Goal: Communication & Community: Answer question/provide support

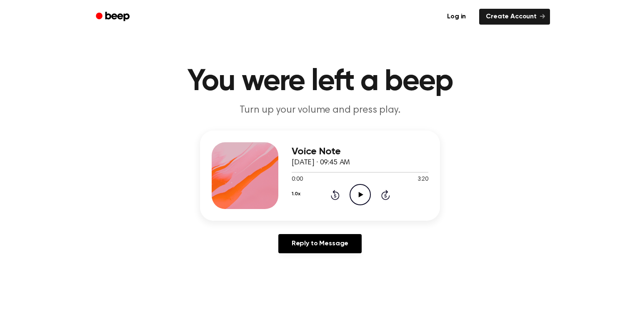
click at [354, 196] on icon "Play Audio" at bounding box center [360, 194] width 21 height 21
click at [409, 171] on div at bounding box center [360, 171] width 137 height 7
click at [358, 201] on icon "Play Audio" at bounding box center [360, 194] width 21 height 21
click at [313, 171] on div at bounding box center [360, 171] width 137 height 7
click at [367, 196] on icon "Play Audio" at bounding box center [360, 194] width 21 height 21
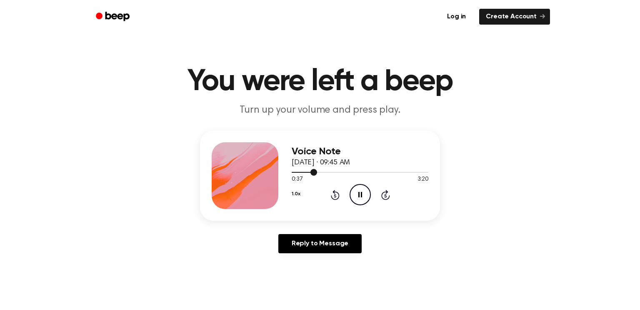
click at [306, 175] on div at bounding box center [360, 171] width 137 height 7
click at [366, 199] on icon "Play Audio" at bounding box center [360, 194] width 21 height 21
click at [340, 240] on link "Reply to Message" at bounding box center [320, 243] width 83 height 19
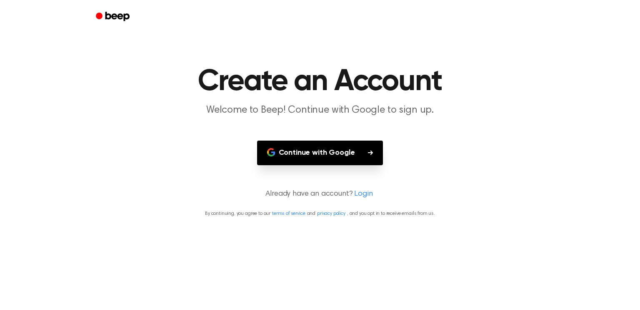
click at [340, 240] on main "Create an Account Welcome to Beep! Continue with Google to sign up. Continue wi…" at bounding box center [320, 155] width 640 height 310
click at [308, 148] on button "Continue with Google" at bounding box center [320, 153] width 126 height 25
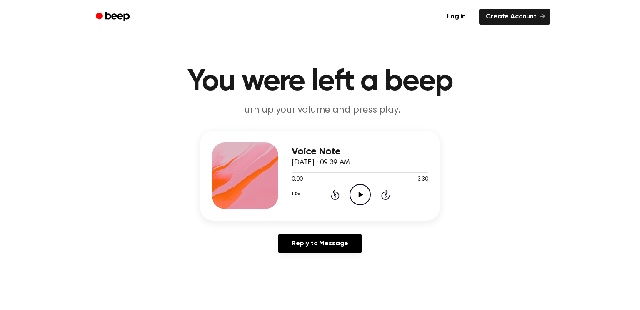
click at [359, 198] on icon "Play Audio" at bounding box center [360, 194] width 21 height 21
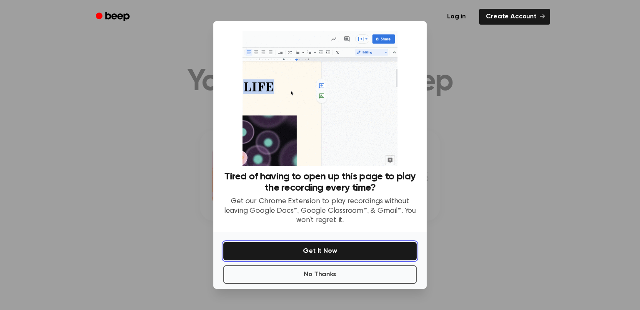
click at [320, 249] on button "Get It Now" at bounding box center [319, 251] width 193 height 18
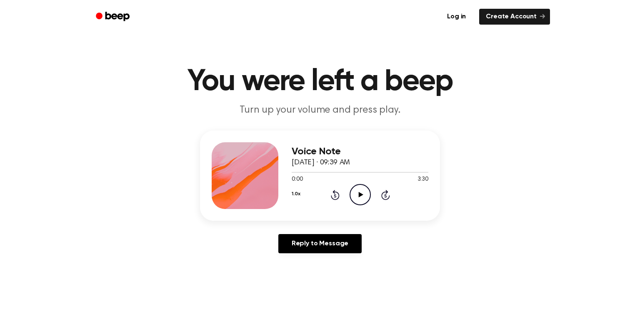
click at [362, 193] on icon "Play Audio" at bounding box center [360, 194] width 21 height 21
click at [588, 35] on main "You were left a beep Turn up your volume and press play. Voice Note September 2…" at bounding box center [320, 257] width 640 height 514
click at [359, 196] on icon at bounding box center [361, 194] width 5 height 5
click at [329, 173] on div at bounding box center [360, 172] width 137 height 1
click at [315, 172] on div at bounding box center [310, 172] width 37 height 1
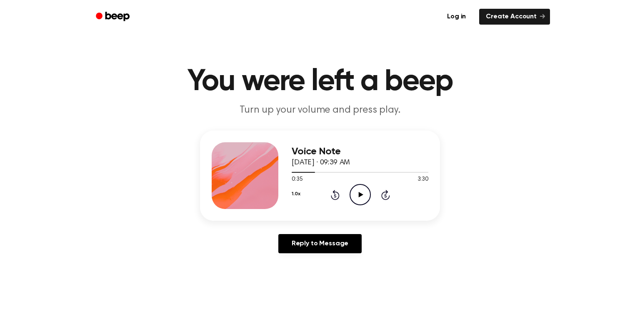
click at [355, 194] on icon "Play Audio" at bounding box center [360, 194] width 21 height 21
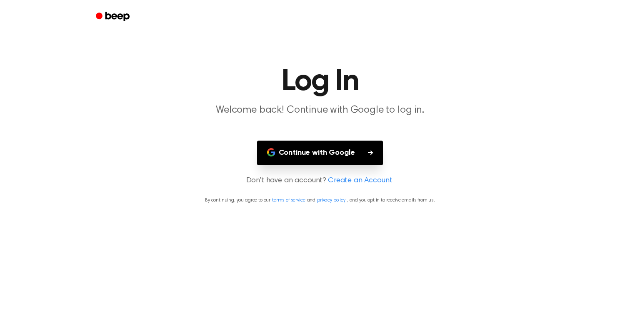
click at [319, 161] on button "Continue with Google" at bounding box center [320, 153] width 126 height 25
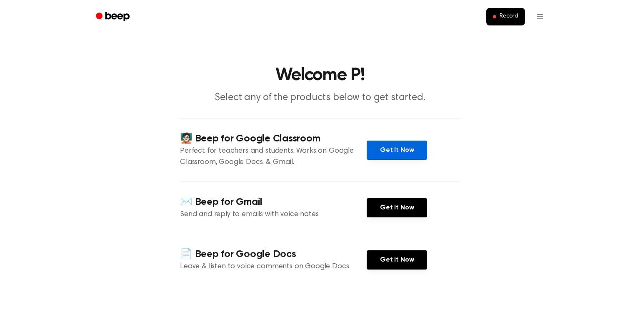
click at [378, 152] on link "Get It Now" at bounding box center [397, 150] width 60 height 19
